Goal: Information Seeking & Learning: Learn about a topic

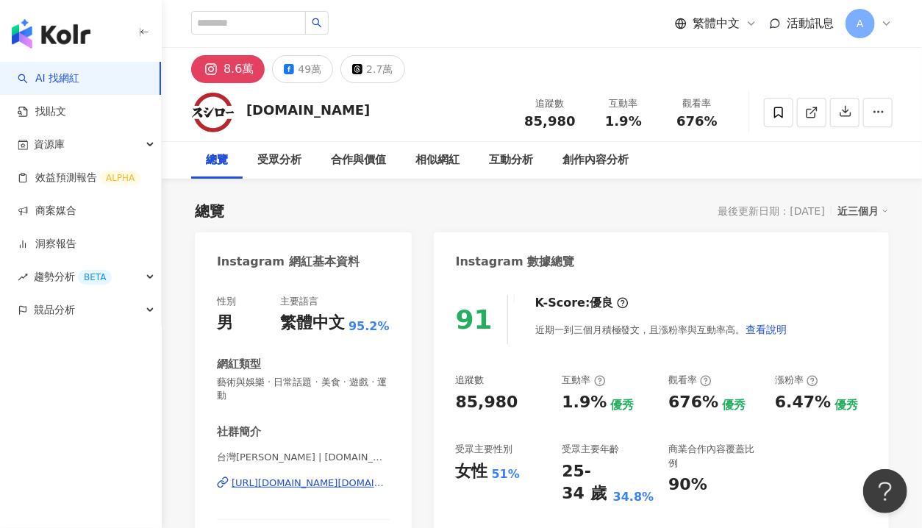
click at [886, 26] on icon at bounding box center [887, 24] width 12 height 12
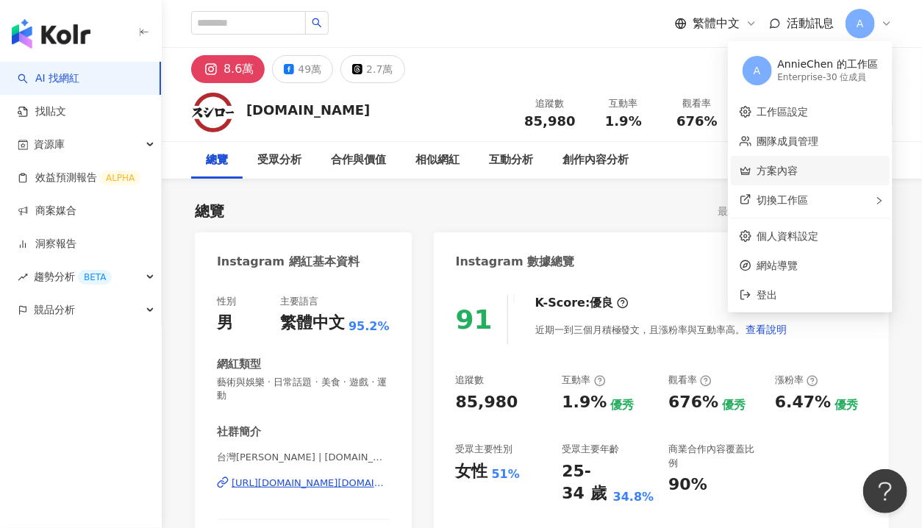
click at [795, 169] on link "方案內容" at bounding box center [778, 171] width 41 height 12
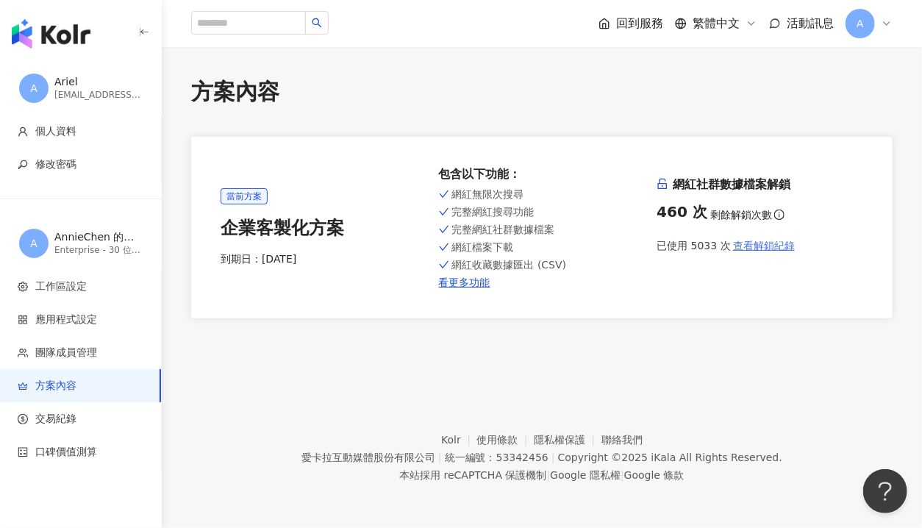
click at [755, 246] on span "查看解鎖紀錄" at bounding box center [764, 246] width 62 height 12
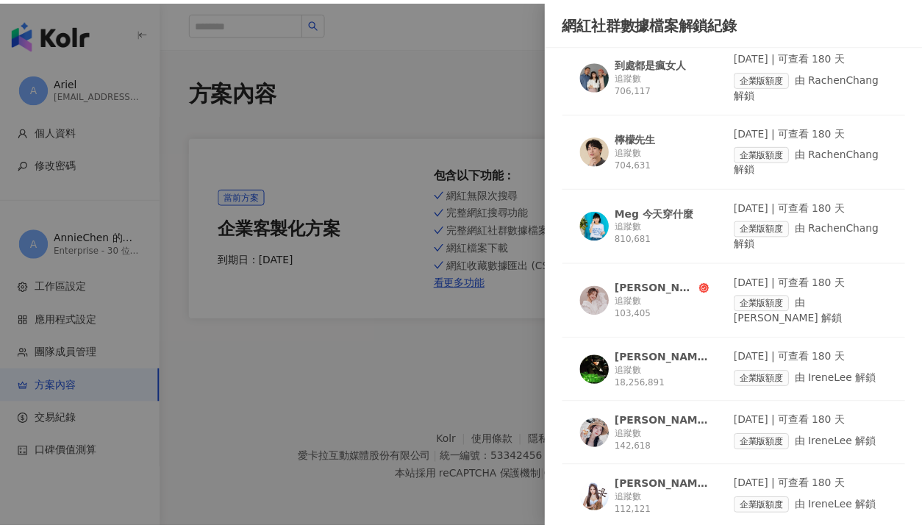
scroll to position [2427, 0]
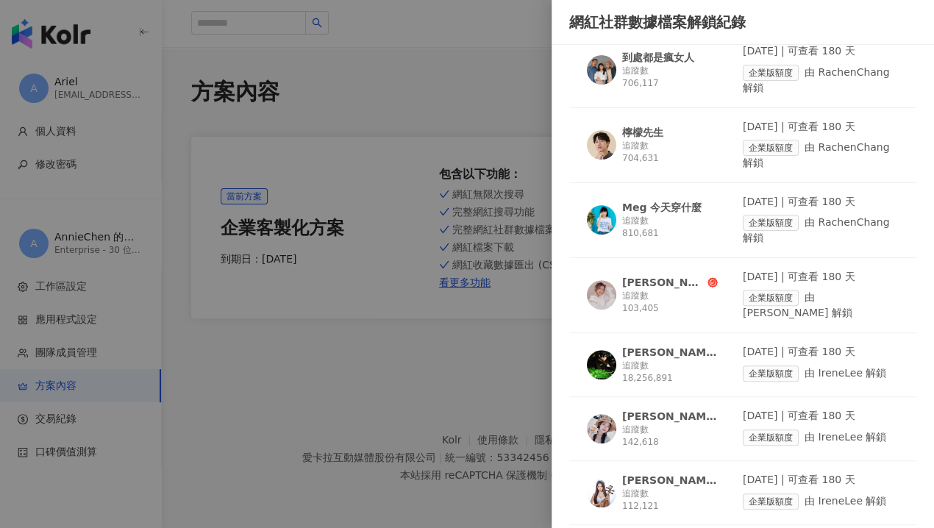
click at [393, 63] on div at bounding box center [467, 264] width 934 height 528
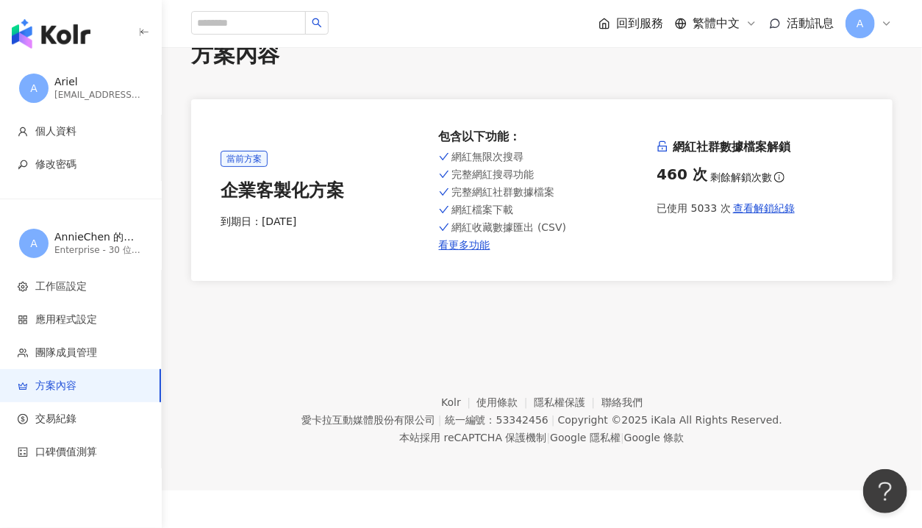
scroll to position [68, 0]
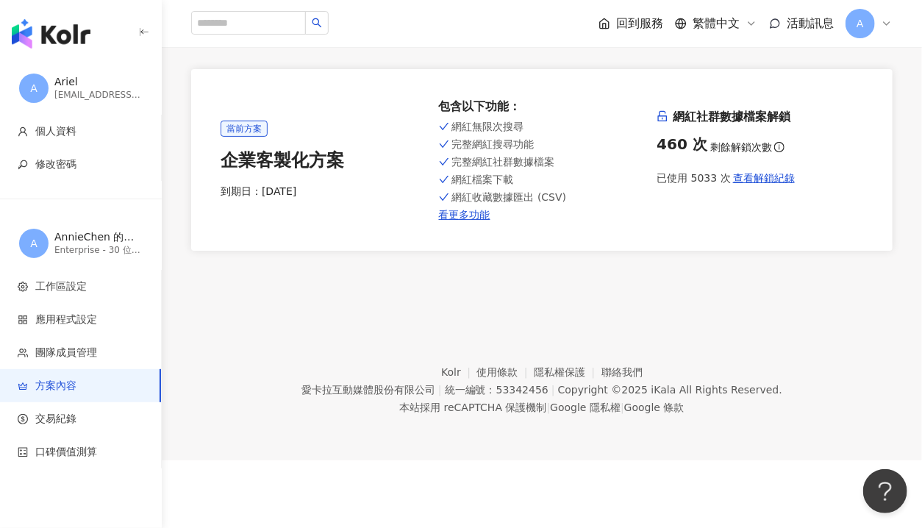
click at [55, 40] on img "button" at bounding box center [51, 33] width 79 height 29
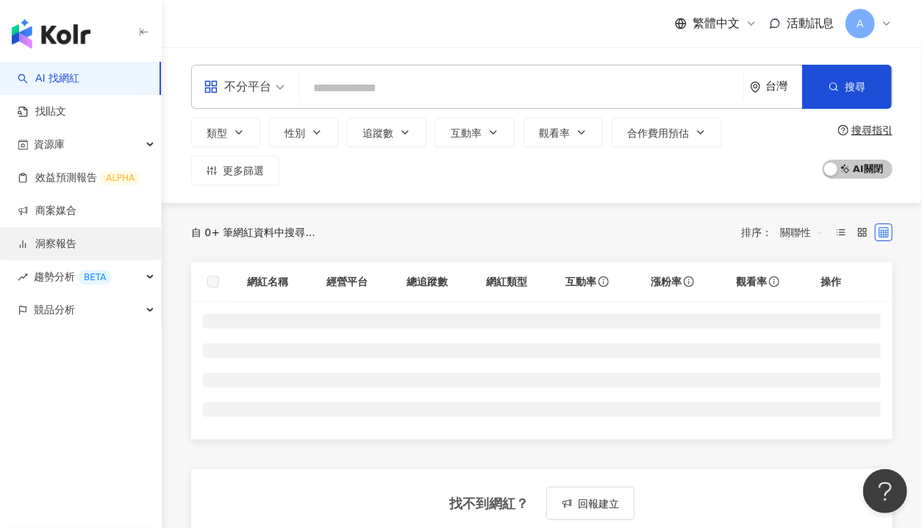
click at [64, 243] on link "洞察報告" at bounding box center [47, 244] width 59 height 15
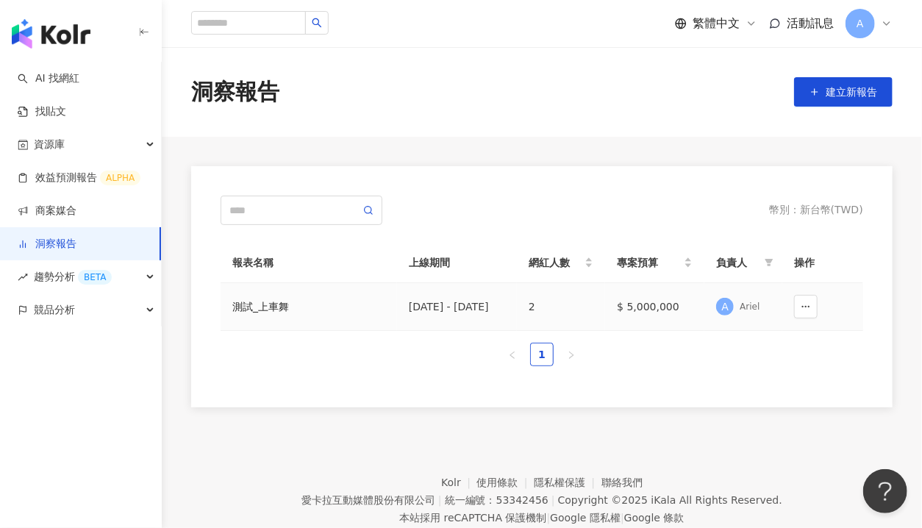
click at [260, 309] on div "測試_上車舞" at bounding box center [308, 307] width 153 height 16
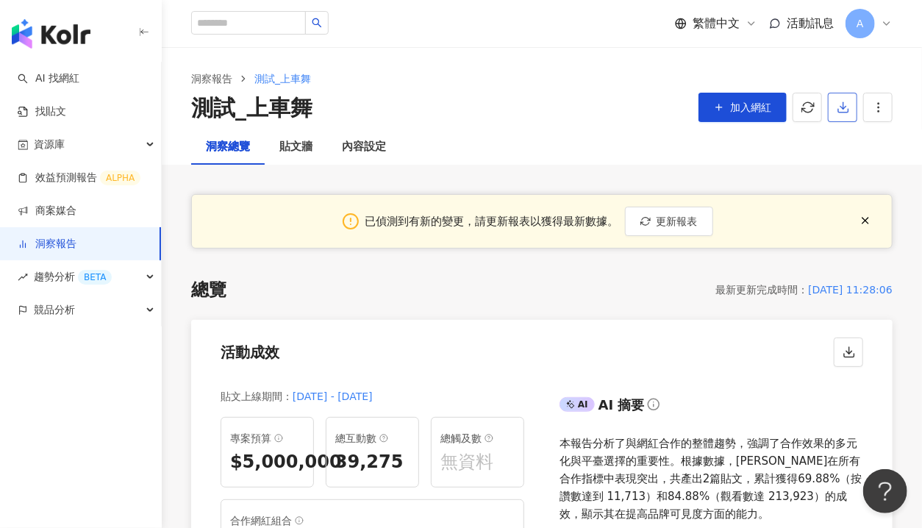
click at [834, 104] on button "button" at bounding box center [842, 107] width 29 height 29
click at [874, 146] on span "匯出 PPT" at bounding box center [865, 143] width 51 height 16
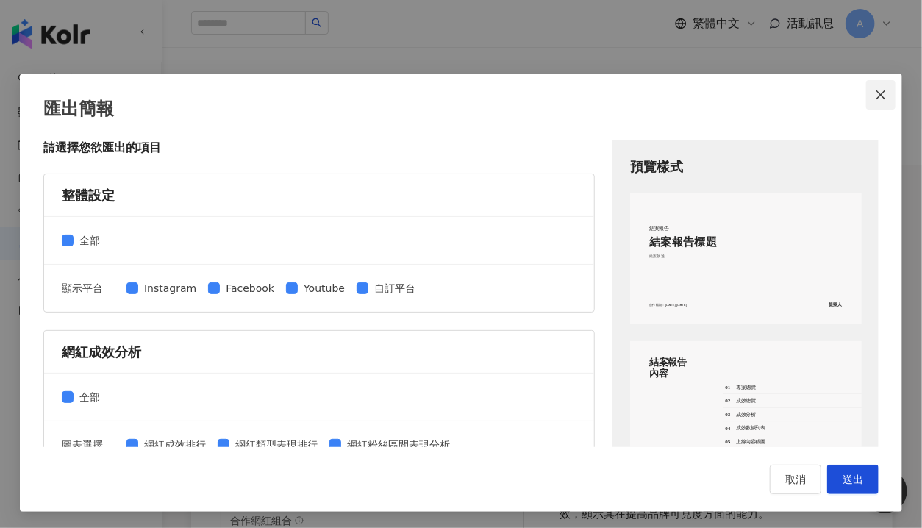
click at [875, 96] on icon "close" at bounding box center [881, 95] width 12 height 12
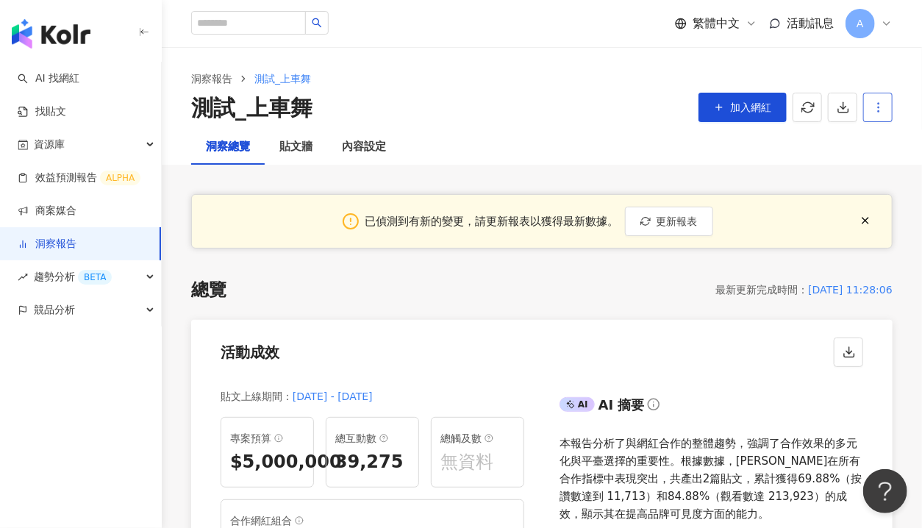
click at [877, 108] on icon "button" at bounding box center [878, 107] width 13 height 13
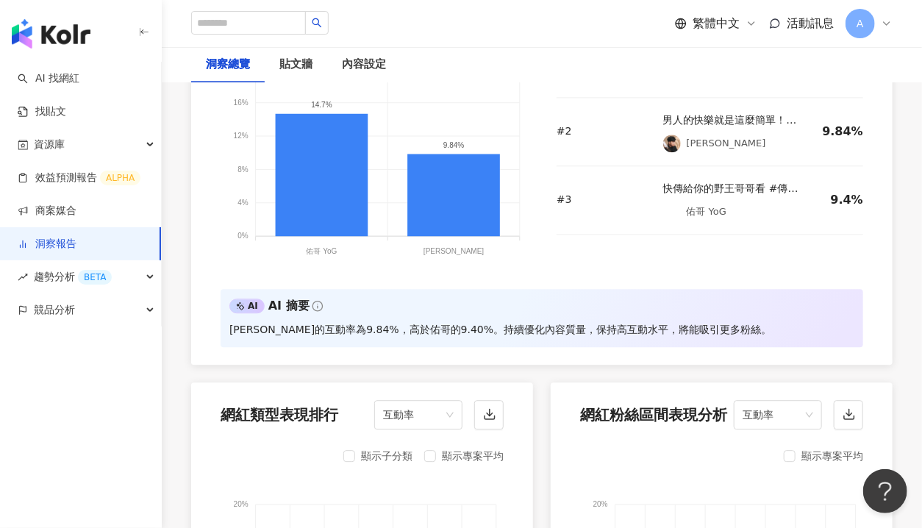
scroll to position [2006, 0]
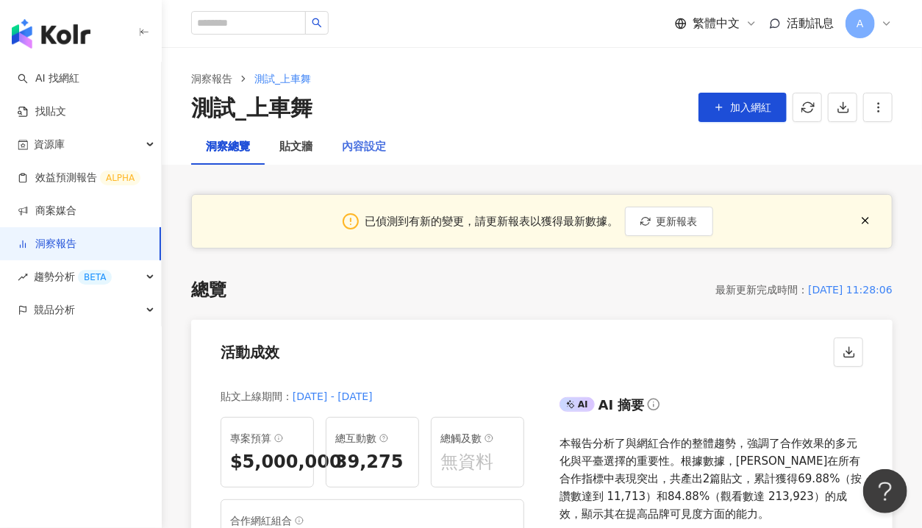
click at [353, 133] on div "內容設定" at bounding box center [364, 146] width 74 height 35
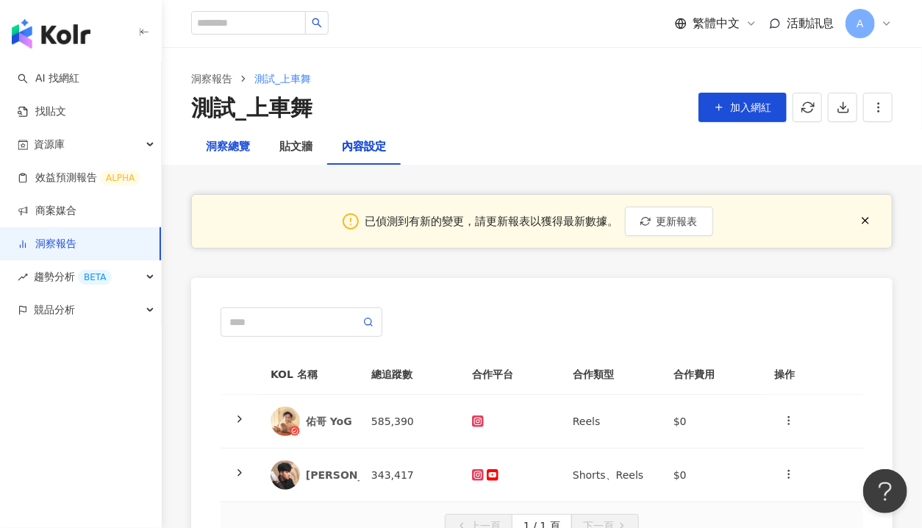
click at [220, 151] on div "洞察總覽" at bounding box center [228, 147] width 44 height 18
